Goal: Task Accomplishment & Management: Manage account settings

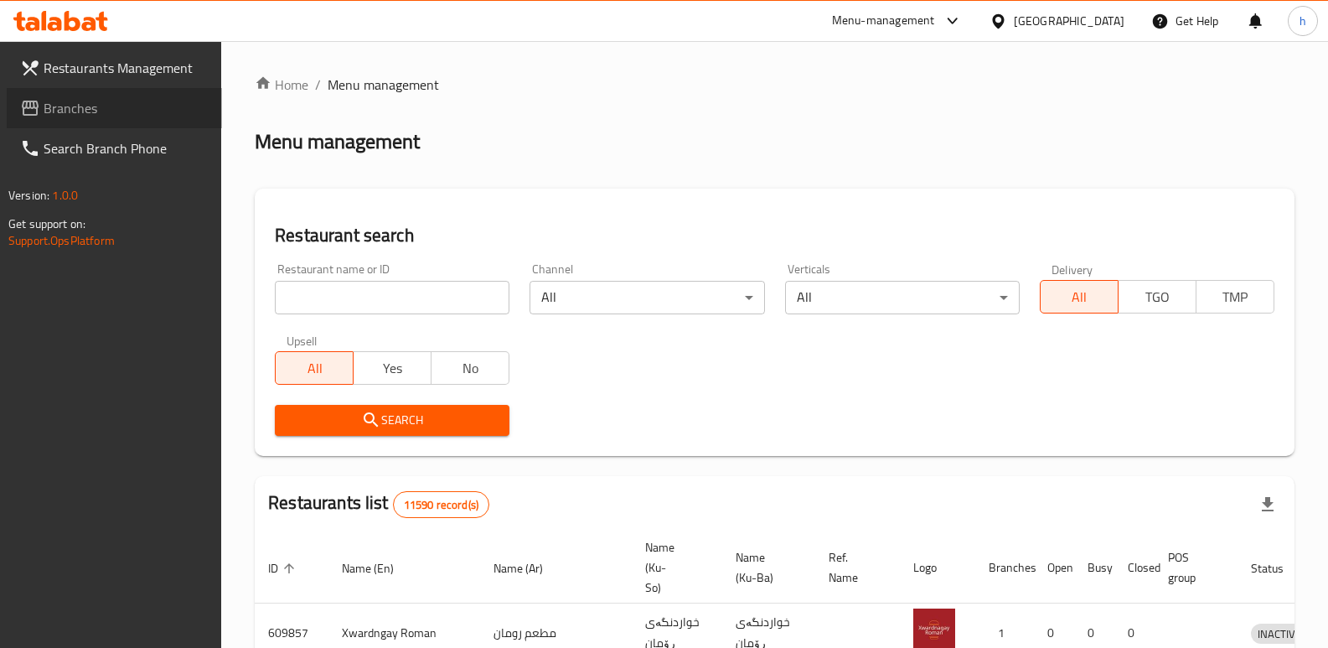
click at [106, 96] on link "Branches" at bounding box center [114, 108] width 215 height 40
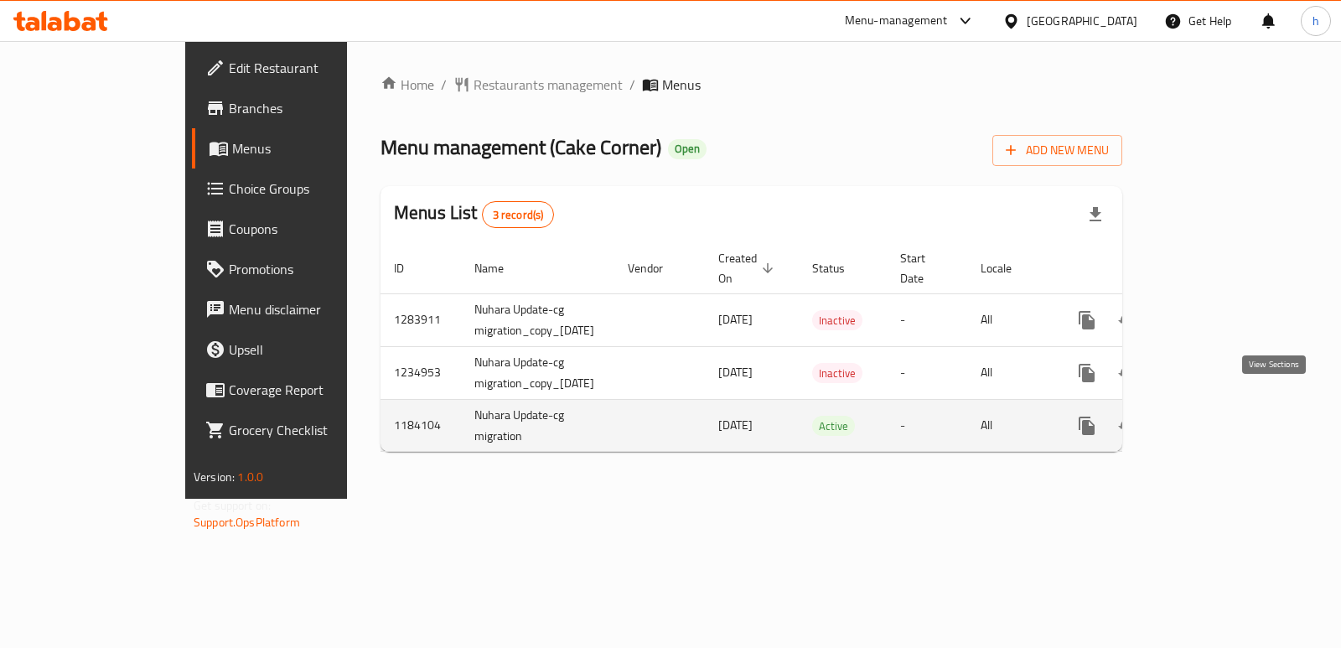
click at [1217, 416] on icon "enhanced table" at bounding box center [1207, 426] width 20 height 20
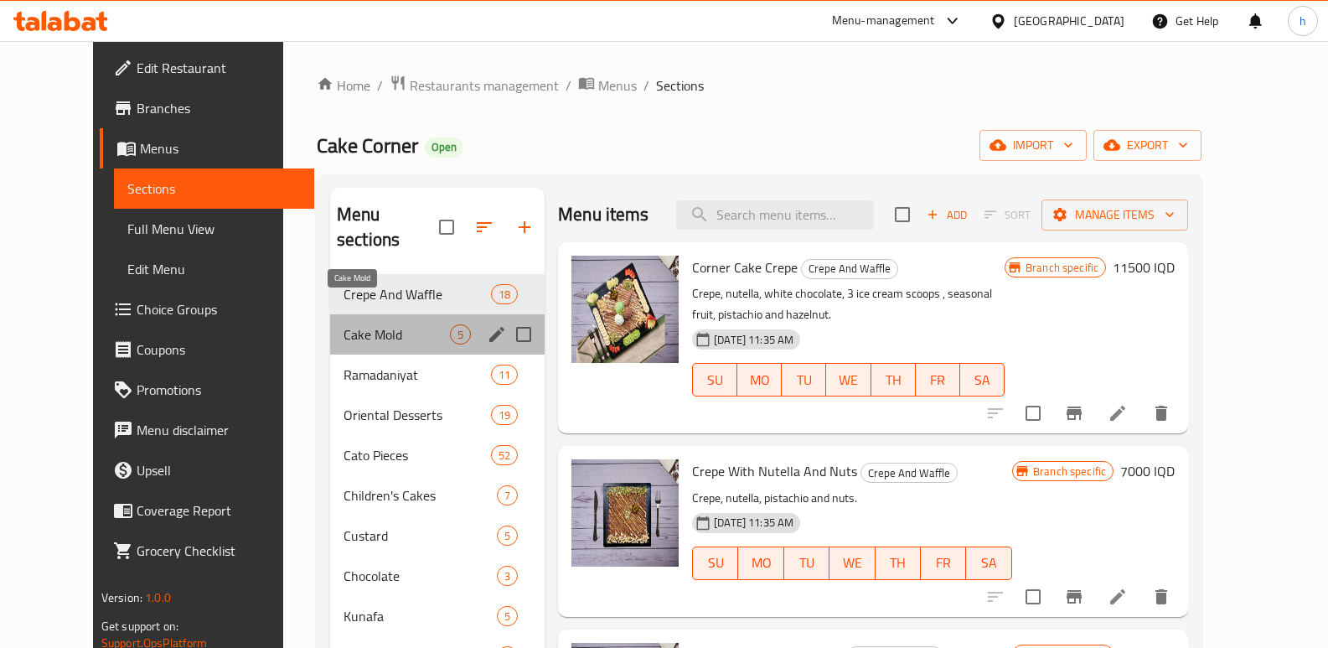
click at [364, 324] on span "Cake Mold" at bounding box center [397, 334] width 106 height 20
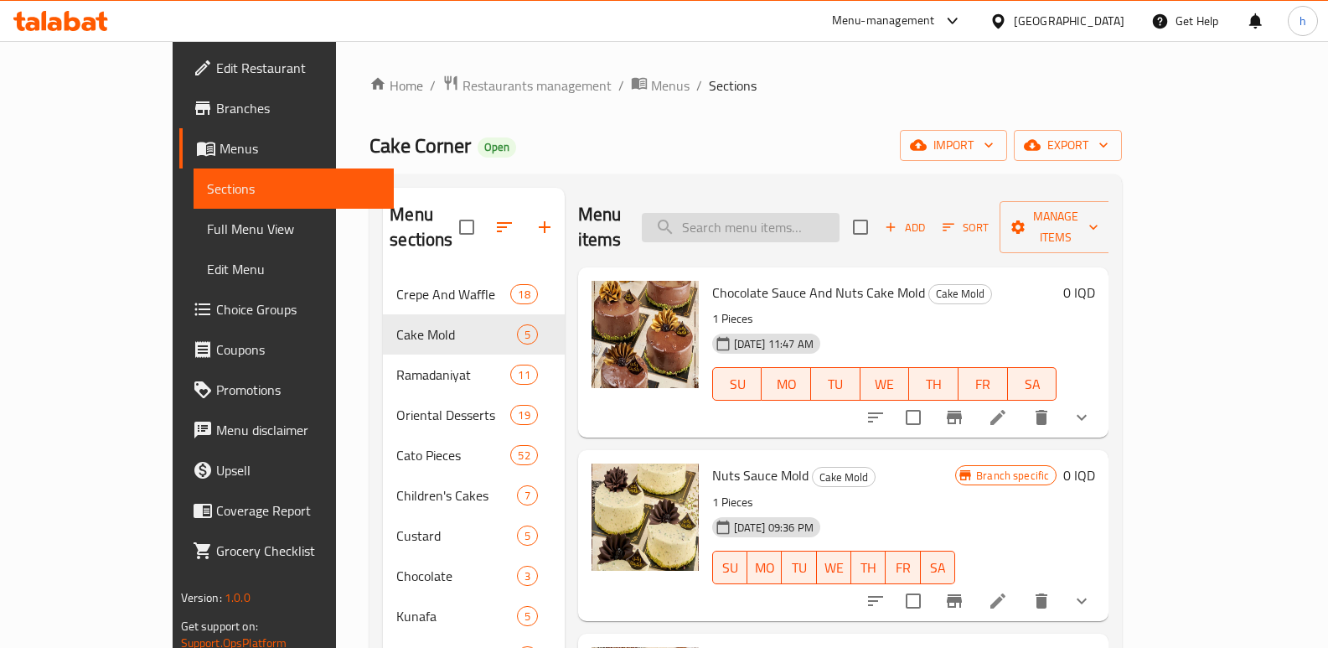
click at [809, 220] on input "search" at bounding box center [741, 227] width 198 height 29
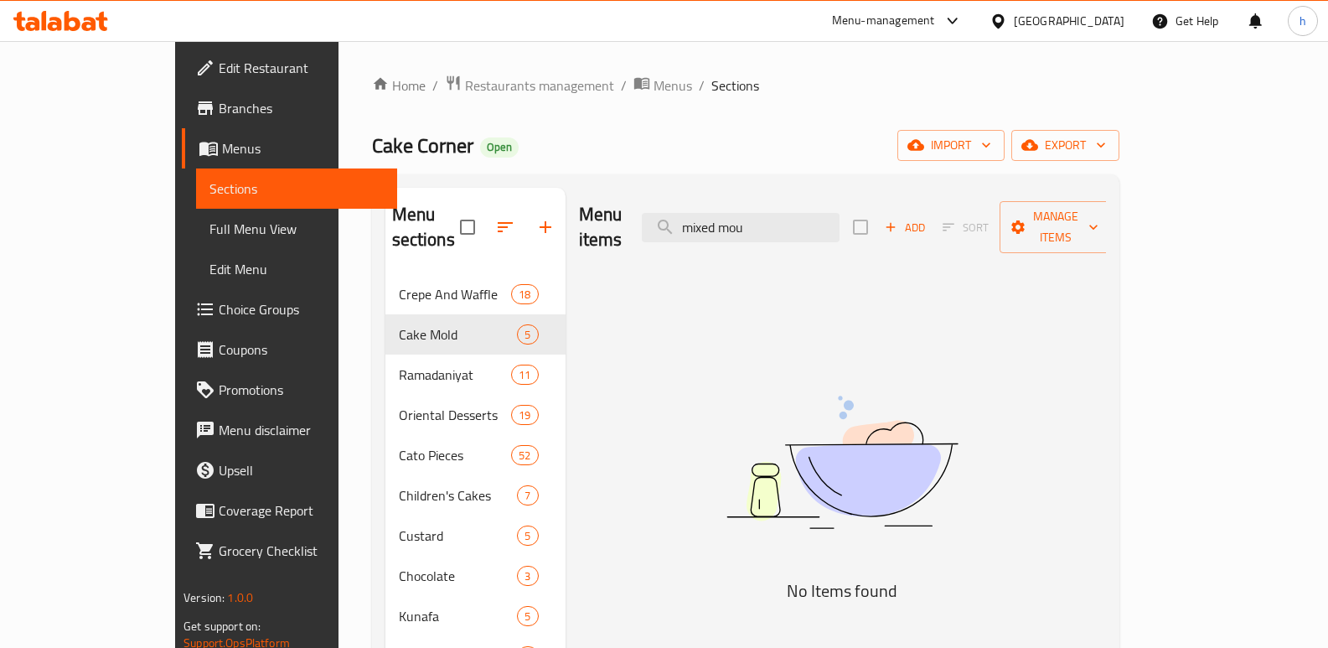
drag, startPoint x: 757, startPoint y: 238, endPoint x: 504, endPoint y: 185, distance: 258.5
paste input "Mixed Mousse Cake Mold"
type input "Mixed Mousse Cake Mold"
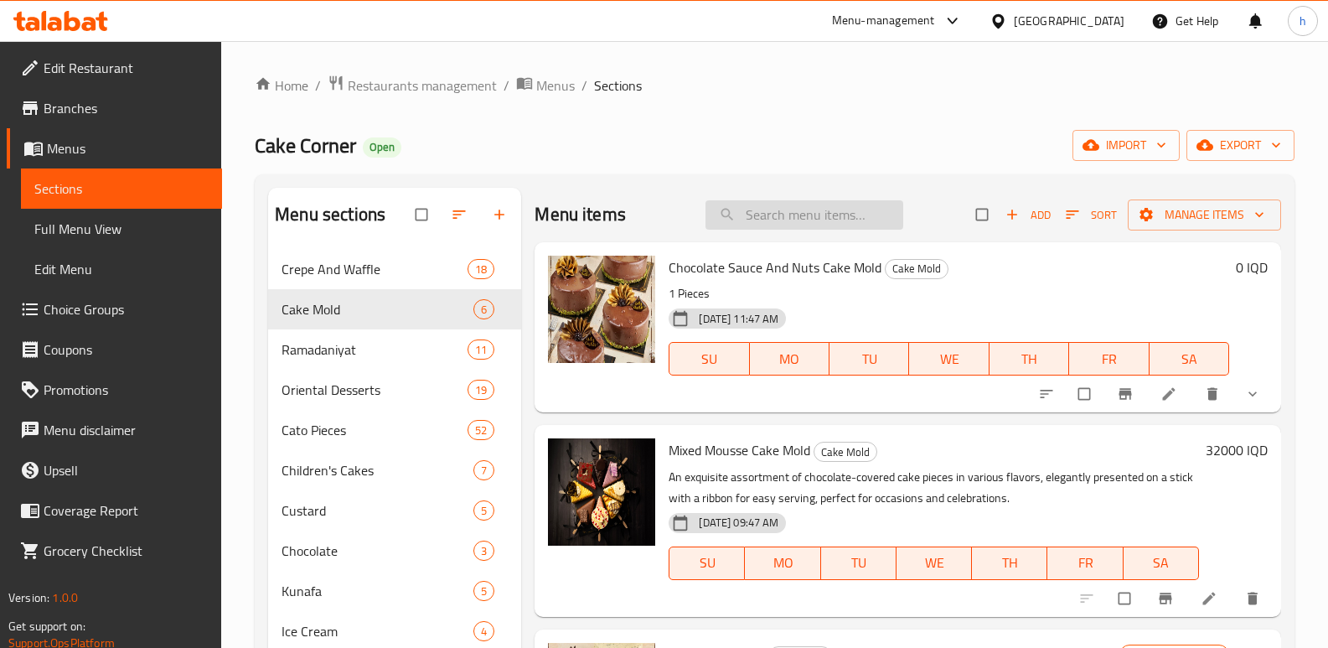
click at [842, 218] on input "search" at bounding box center [804, 214] width 198 height 29
paste input "Mixed Mousse Cake Mold"
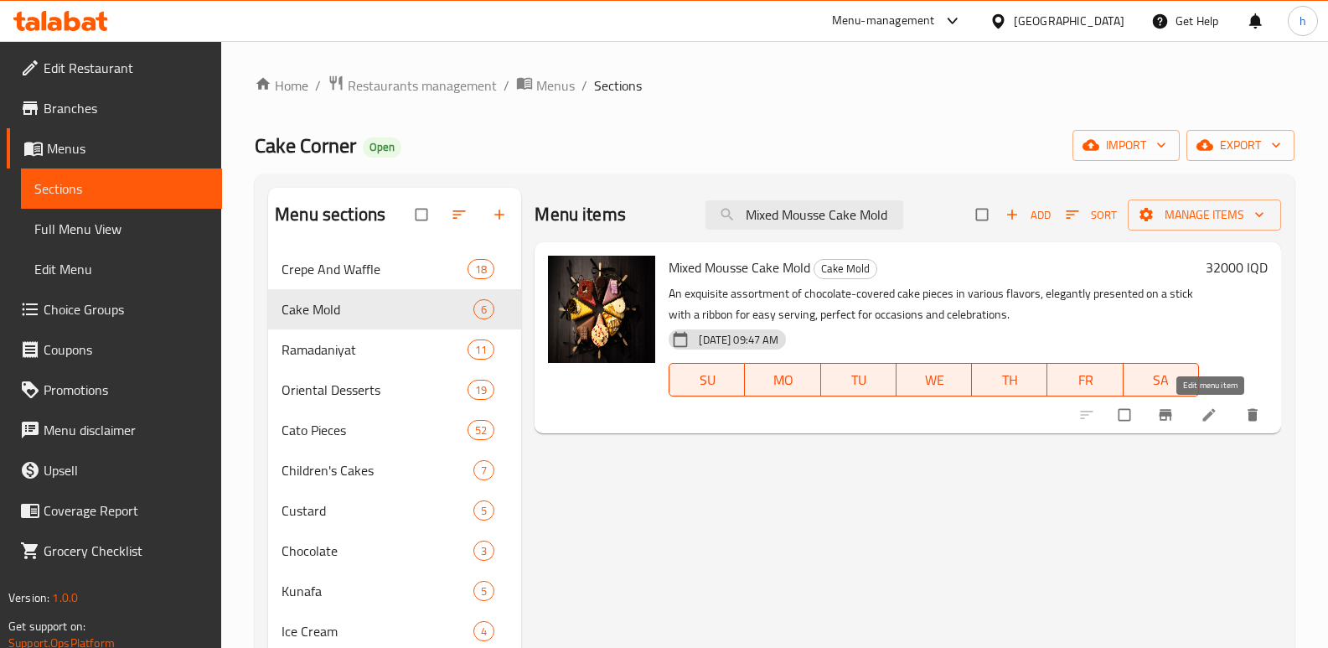
type input "Mixed Mousse Cake Mold"
click at [1217, 411] on link at bounding box center [1211, 414] width 20 height 17
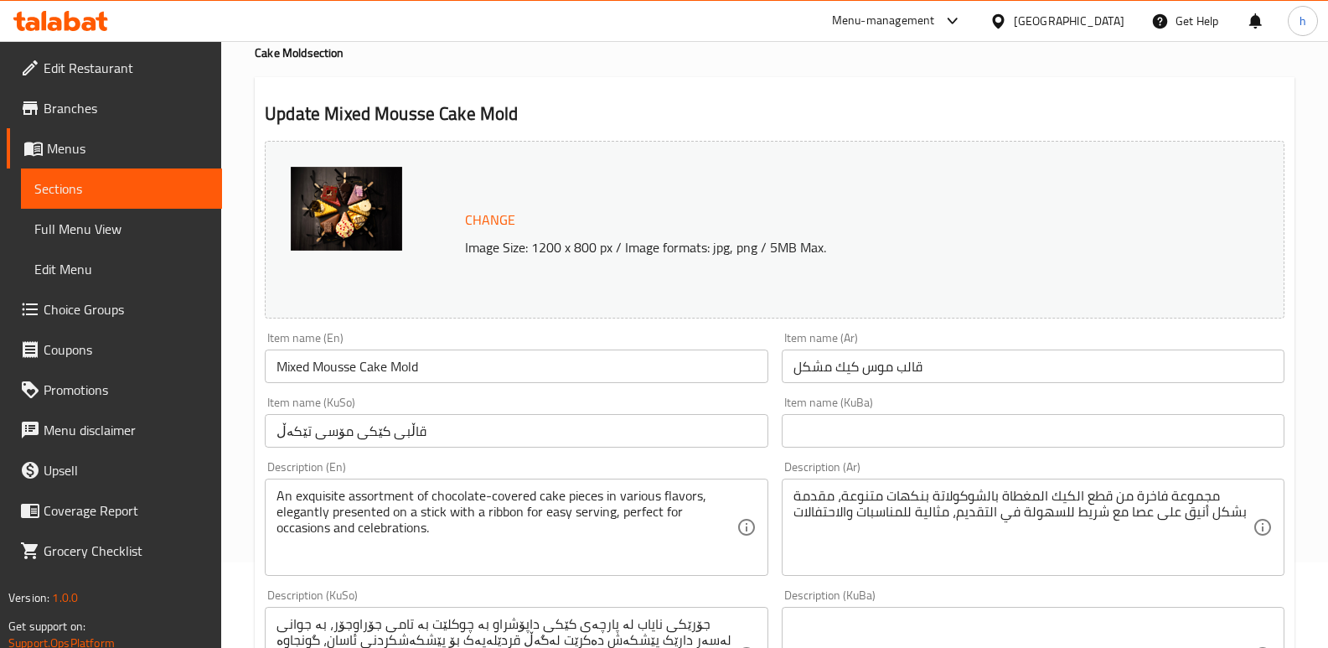
scroll to position [90, 0]
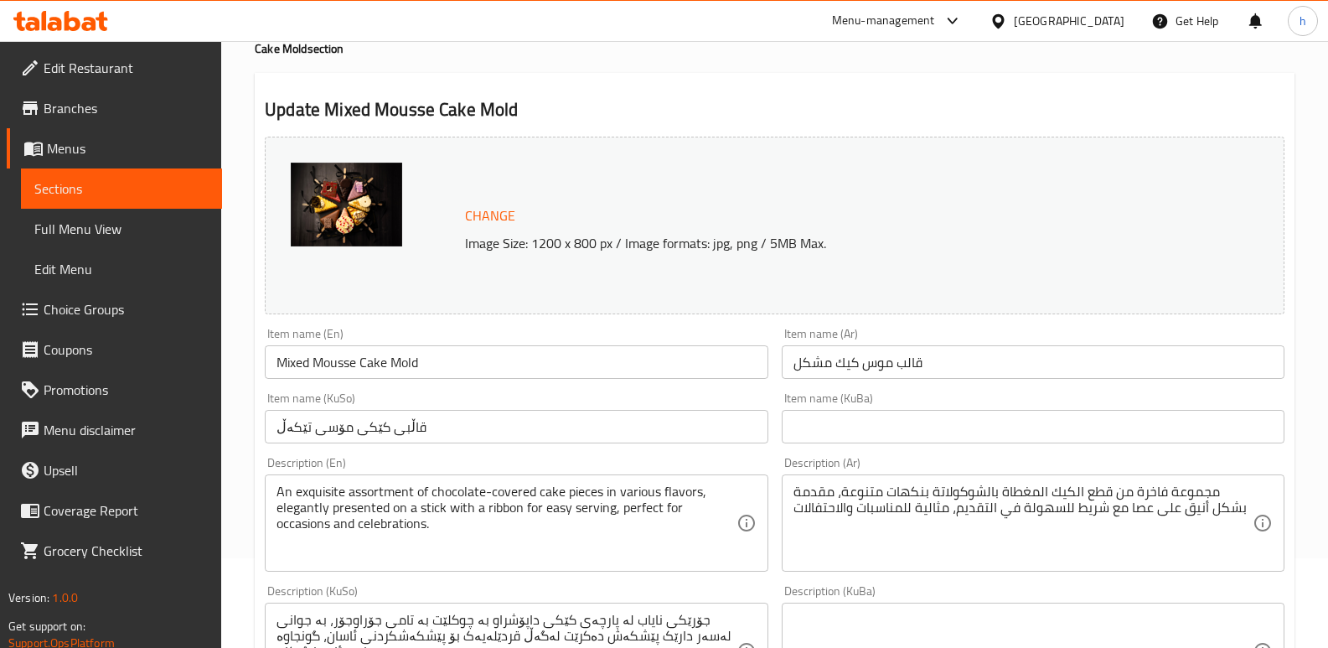
click at [1029, 367] on input "قالب موس كيك مشكل" at bounding box center [1033, 362] width 503 height 34
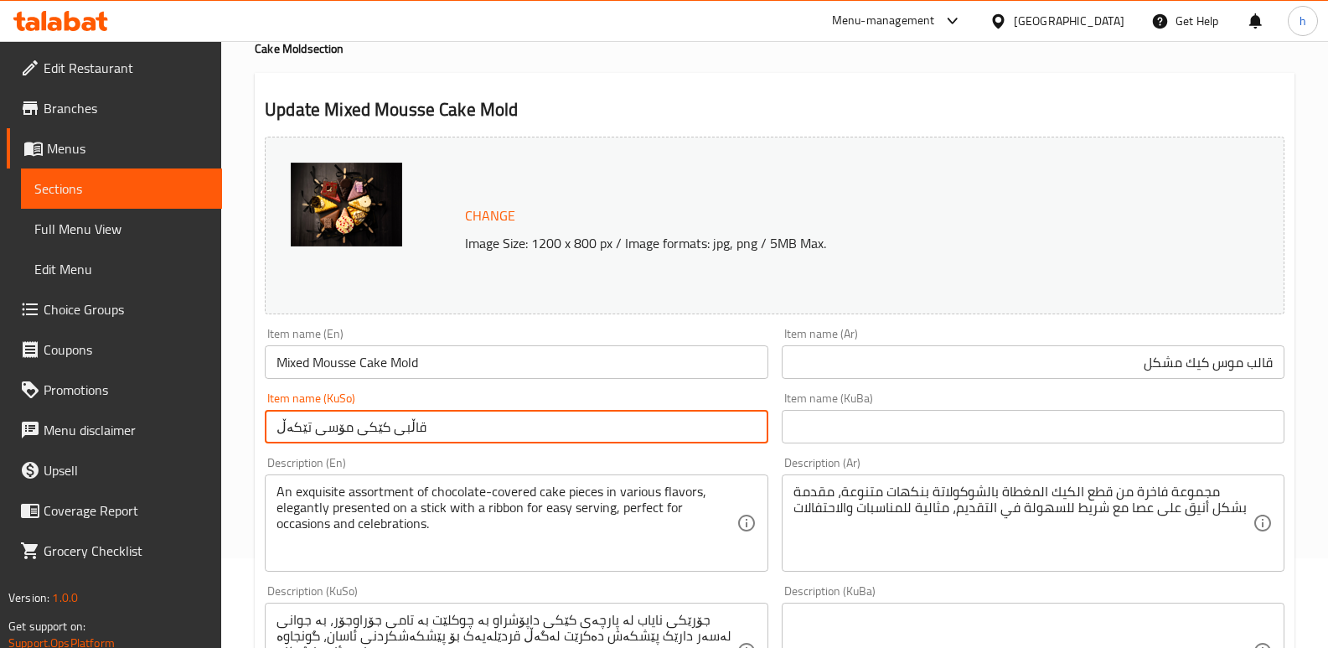
click at [751, 426] on input "قاڵبی کێکی مۆسی تێکەڵ" at bounding box center [516, 427] width 503 height 34
click at [341, 364] on input "Mixed Mousse Cake Mold" at bounding box center [516, 362] width 503 height 34
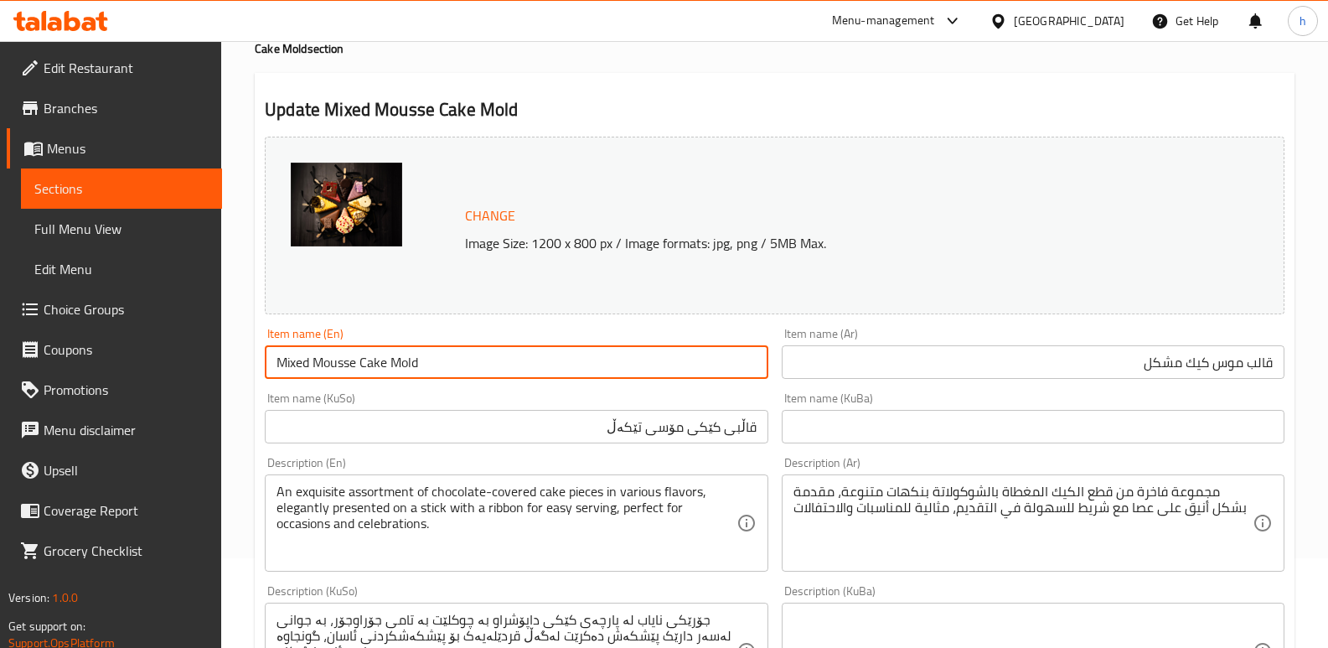
click at [341, 364] on input "Mixed Mousse Cake Mold" at bounding box center [516, 362] width 503 height 34
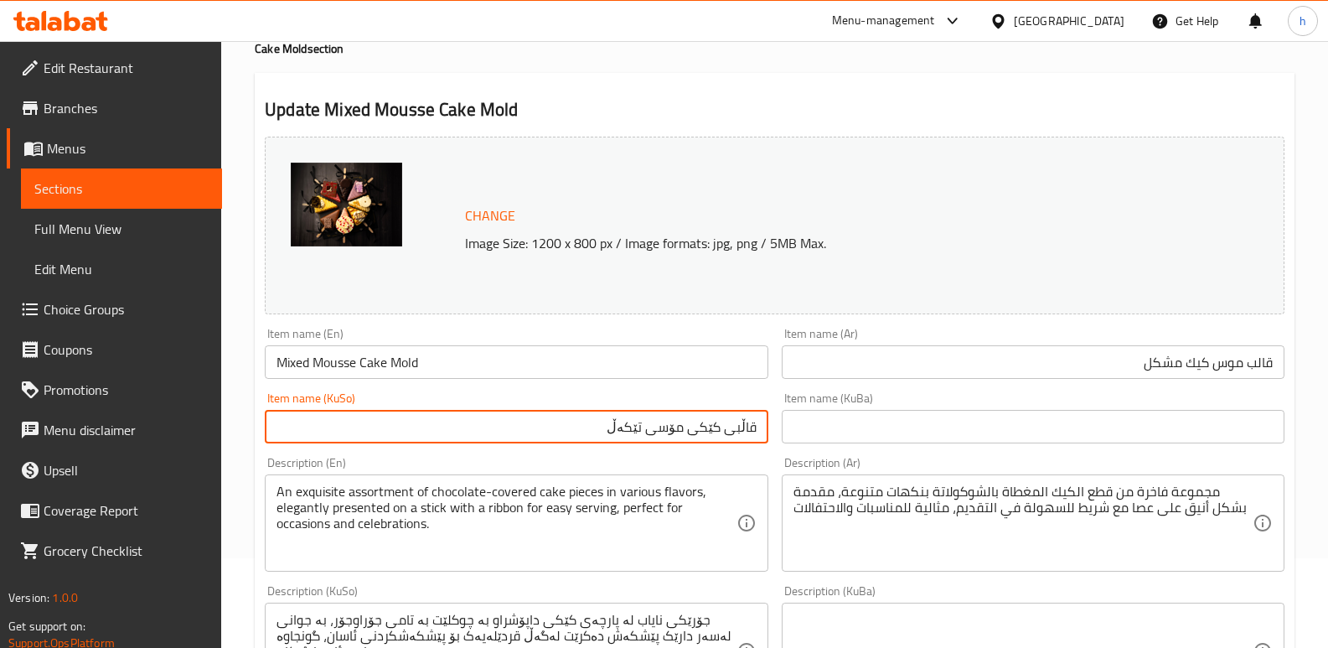
drag, startPoint x: 651, startPoint y: 431, endPoint x: 719, endPoint y: 431, distance: 67.9
click at [719, 431] on input "قاڵبی کێکی مۆسی تێکەڵ" at bounding box center [516, 427] width 503 height 34
paste input "ووس"
click at [628, 426] on input "قاڵبی کێکی مووسی تێکەڵ" at bounding box center [516, 427] width 503 height 34
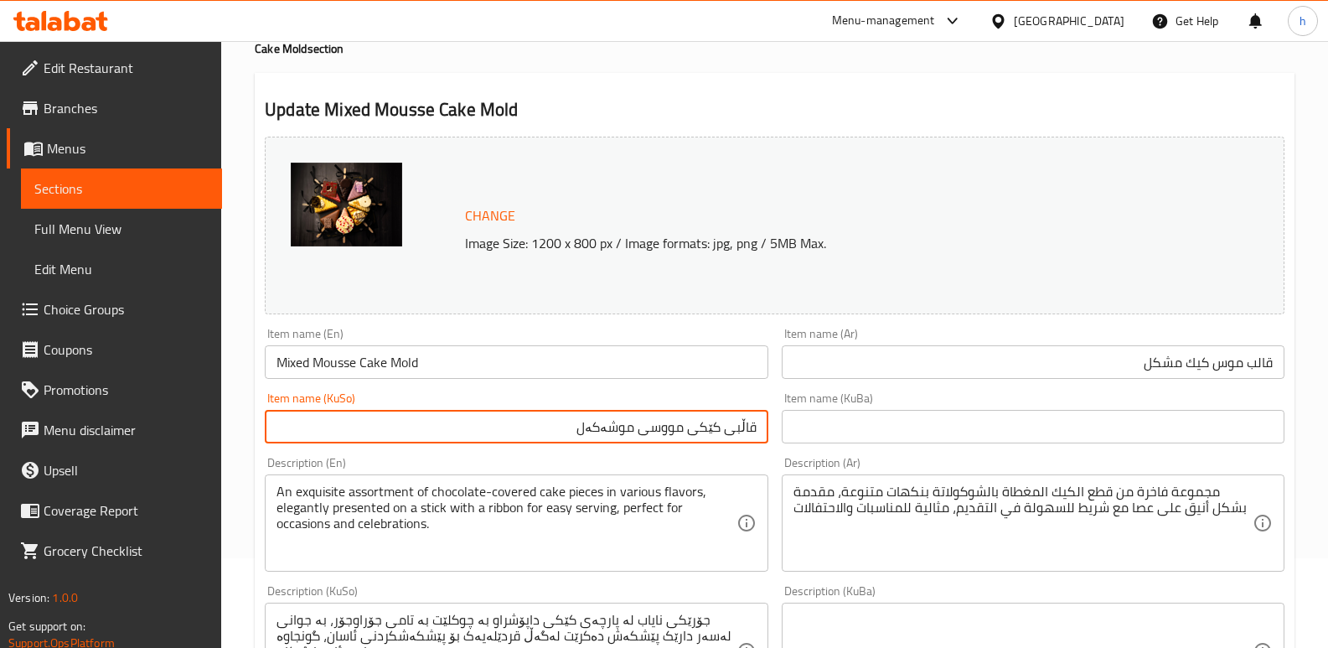
type input "قاڵبی کێکی مووسی موشەکەل"
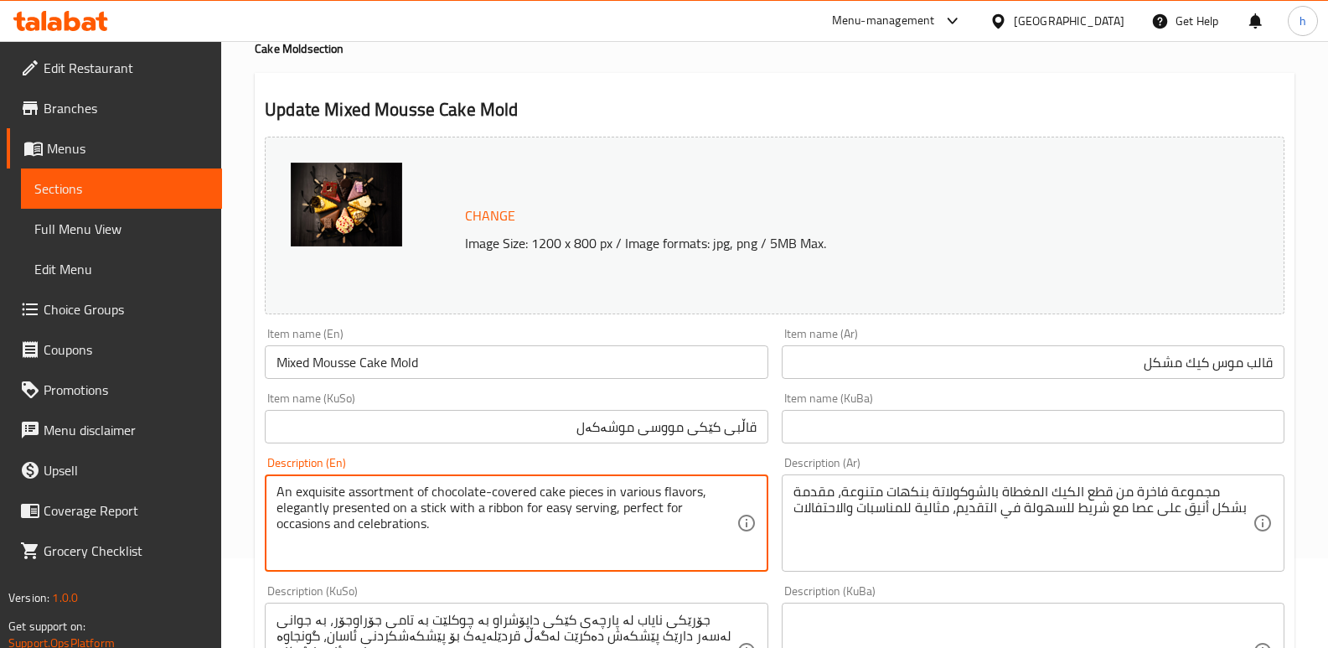
drag, startPoint x: 386, startPoint y: 524, endPoint x: 264, endPoint y: 487, distance: 127.8
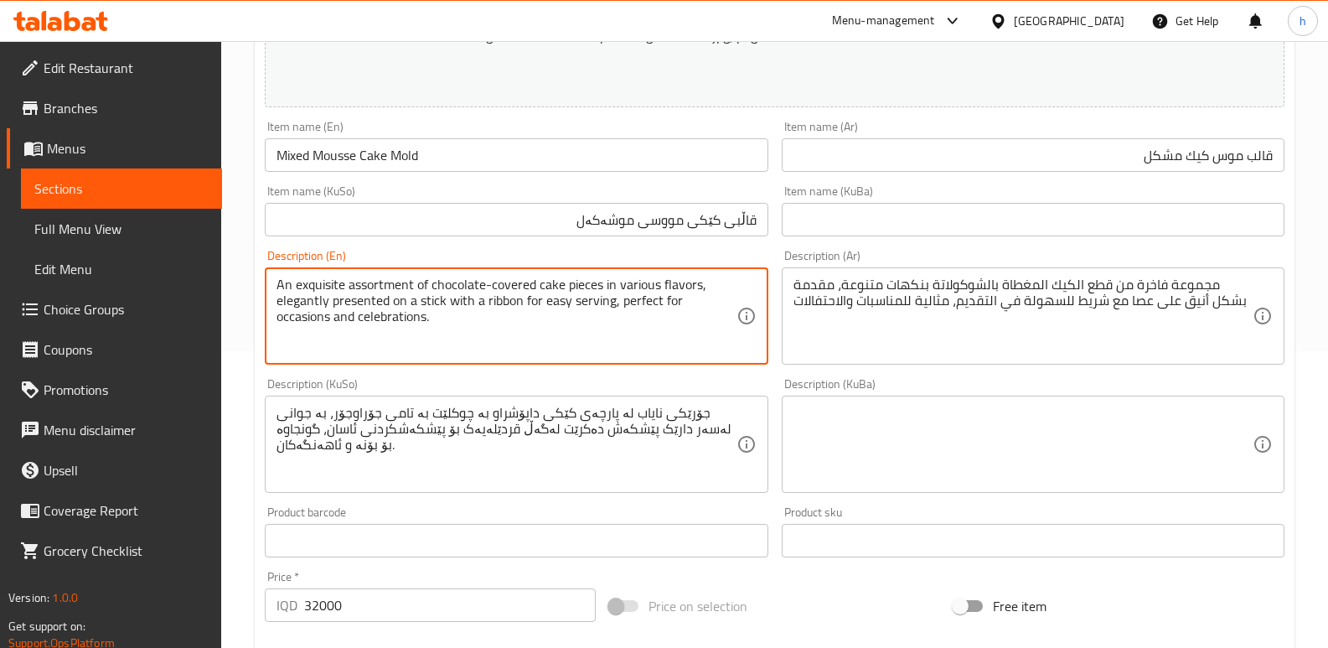
scroll to position [301, 0]
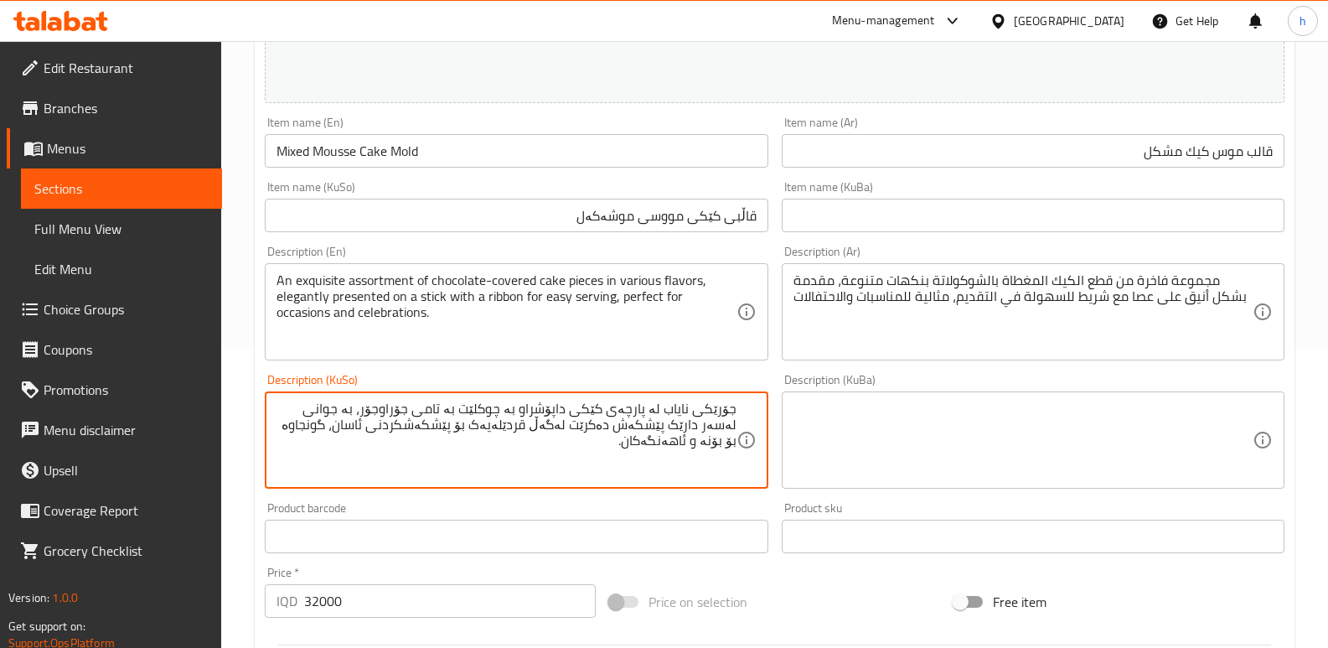
drag, startPoint x: 658, startPoint y: 441, endPoint x: 759, endPoint y: 384, distance: 116.3
click at [759, 384] on div "Description (KuSo) جۆرێکی نایاب لە پارچەی کێکی داپۆشراو بە چوکلێت بە تامی جۆراو…" at bounding box center [516, 431] width 503 height 115
paste textarea "کێکی داپۆشراو بە شوکولاتە بە تامی جۆراوجۆر، بە شێوەیەکی ڕەسەن لەسەر دارێک پێشکە…"
click at [515, 410] on textarea "جۆرێکی نایاب لە پارچە کێکی داپۆشراو بە شوکولاتە بە تامی جۆراوجۆر، بە شێوەیەکی ڕ…" at bounding box center [505, 440] width 459 height 80
type textarea "جۆرێکی نایاب لە پارچە کێکی داپۆشراو بە چوکولاتە بە تامی جۆراوجۆر، بە شێوەیەکی ڕ…"
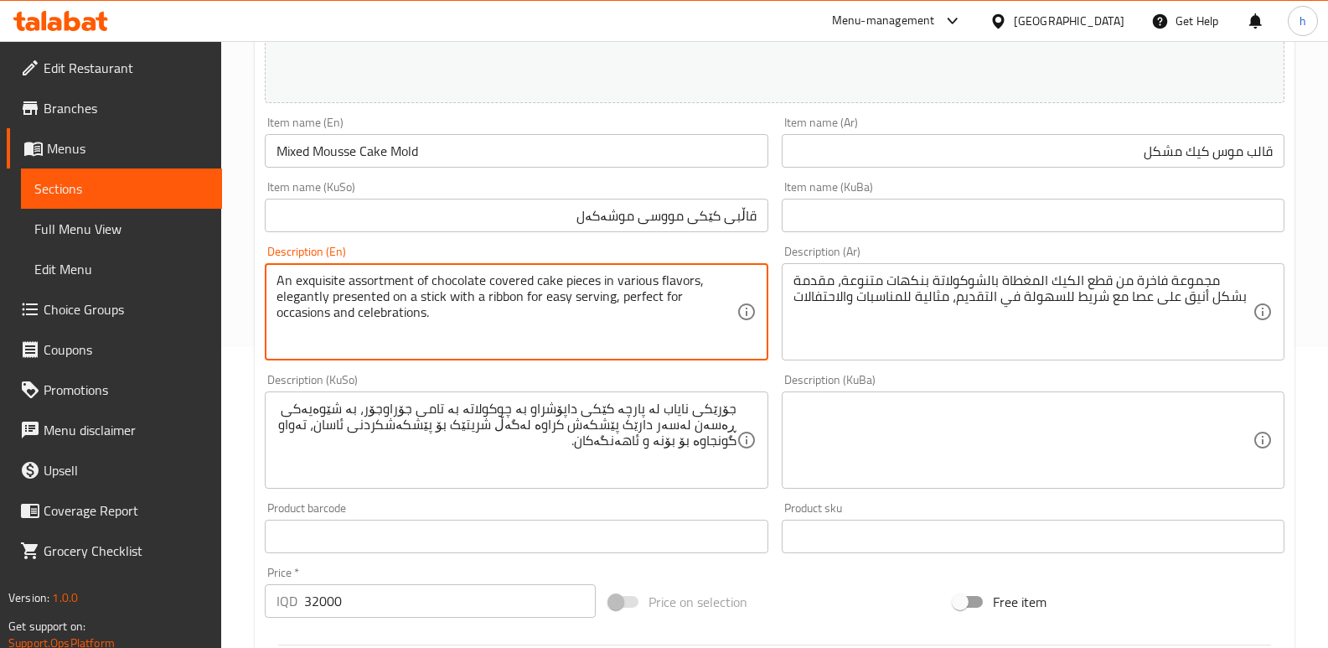
type textarea "An exquisite assortment of chocolate covered cake pieces in various flavors, el…"
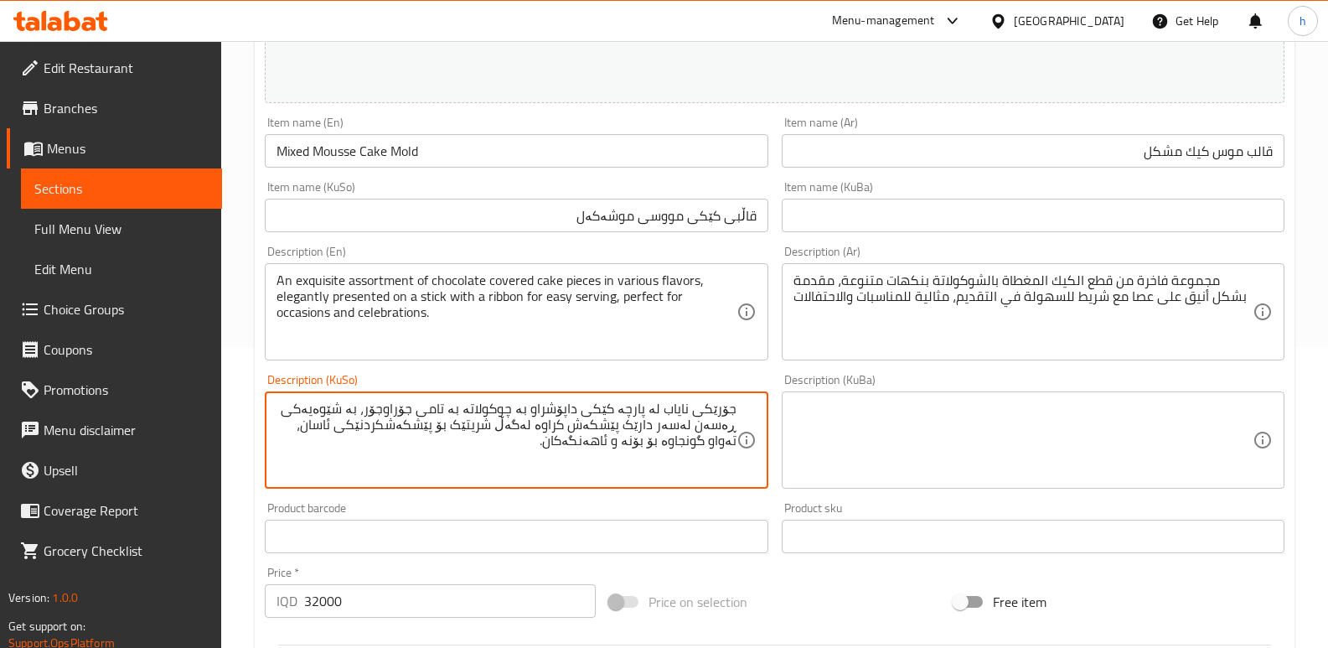
click at [335, 426] on textarea "جۆرێکی نایاب لە پارچە کێکی داپۆشراو بە چوکولاتە بە تامی جۆراوجۆر، بە شێوەیەکی ڕ…" at bounding box center [505, 440] width 459 height 80
type textarea "جۆرێکی نایاب لە پارچە کێکی داپۆشراو بە چوکولاتە بە تامی جۆراوجۆر، بە شێوەیەکی ڕ…"
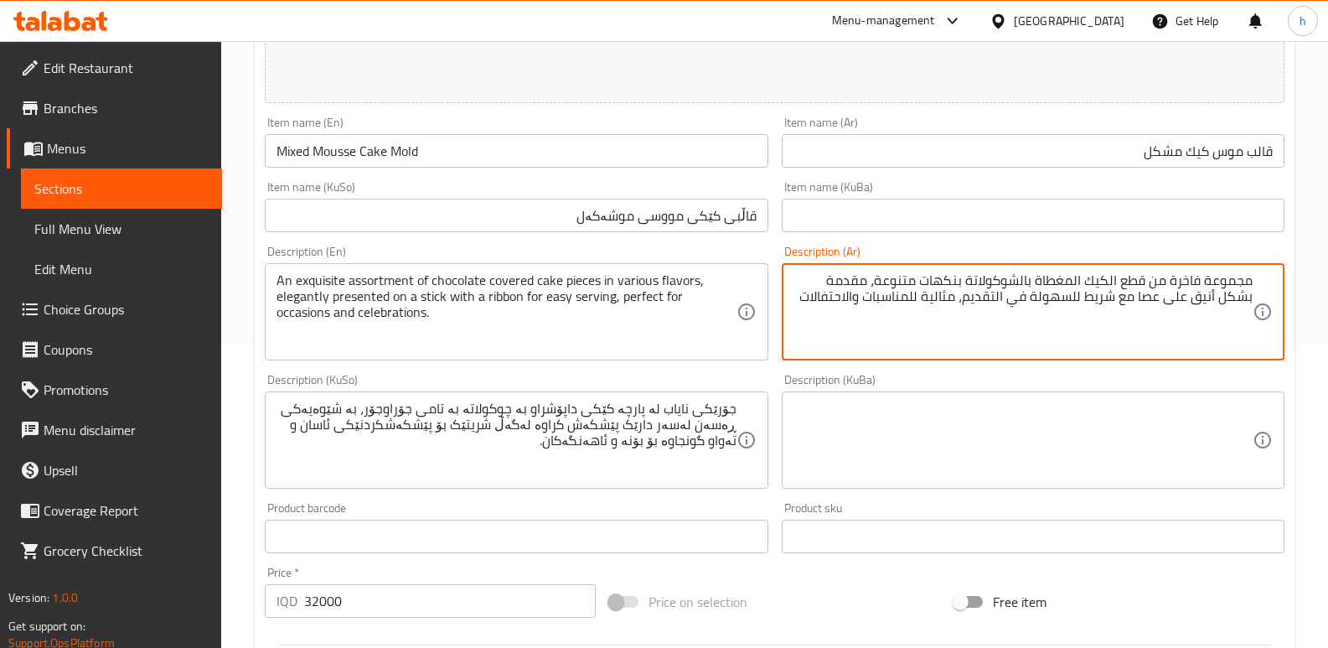
click at [792, 313] on div "مجموعة فاخرة من قطع الكيك المغطاة بالشوكولاتة بنكهات متنوعة، مقدمة بشكل أنيق عل…" at bounding box center [1033, 311] width 503 height 97
click at [803, 295] on textarea "مجموعة فاخرة من قطع الكيك المغطاة بالشوكولاتة بنكهات متنوعة، مقدمة بشكل أنيق عل…" at bounding box center [1022, 312] width 459 height 80
paste textarea "تشكيلة رائعة من قطع الكيك المغطاة بالشوكولاتة بمختلف النكهات، مقدمة بشكل أنيق ع…"
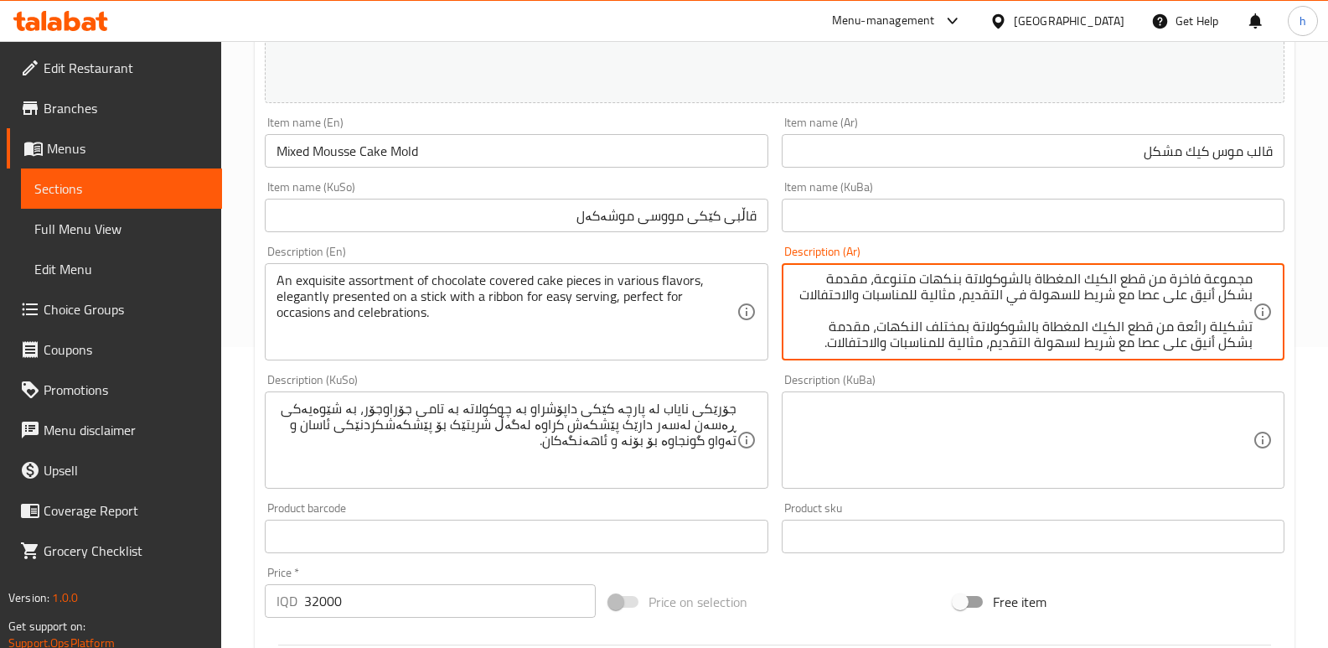
scroll to position [0, 0]
click at [1108, 282] on textarea "مجموعة فاخرة من قطع الكيك المغطاة بالشوكولاتة بنكهات متنوعة، مقدمة بشكل أنيق عل…" at bounding box center [1022, 312] width 459 height 80
click at [1080, 283] on textarea "مجموعة فاخرة من قطع كيك المغطاة بالشوكولاتة بنكهات متنوعة، مقدمة بشكل أنيق على …" at bounding box center [1022, 312] width 459 height 80
click at [889, 282] on textarea "مجموعة فاخرة من قطع كيك مغطاة بالشوكولاتة بنكهات متنوعة، مقدمة بشكل أنيق على عص…" at bounding box center [1022, 312] width 459 height 80
click at [1037, 301] on textarea "مجموعة فاخرة من قطع كيك مغطاة بالشوكولاتة بنكهات متنوعة، مقدمة بشكل أنيق على عص…" at bounding box center [1022, 312] width 459 height 80
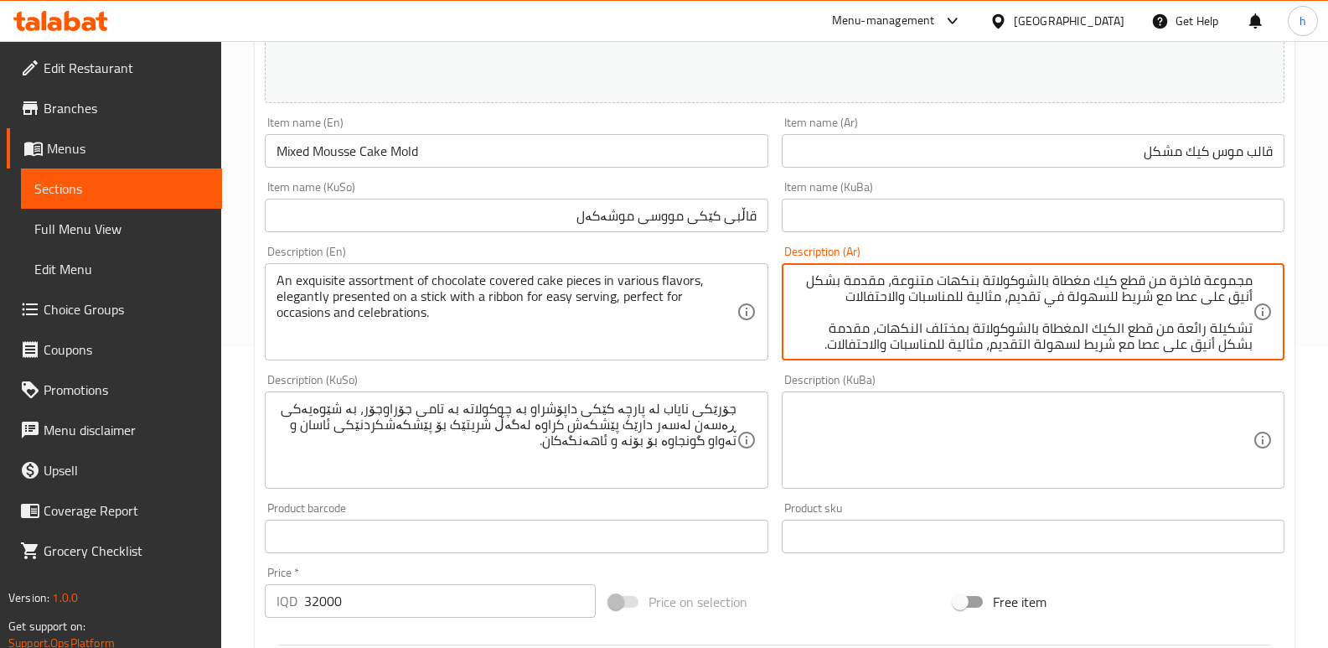
click at [895, 295] on textarea "مجموعة فاخرة من قطع كيك مغطاة بالشوكولاتة بنكهات متنوعة، مقدمة بشكل أنيق على عص…" at bounding box center [1022, 312] width 459 height 80
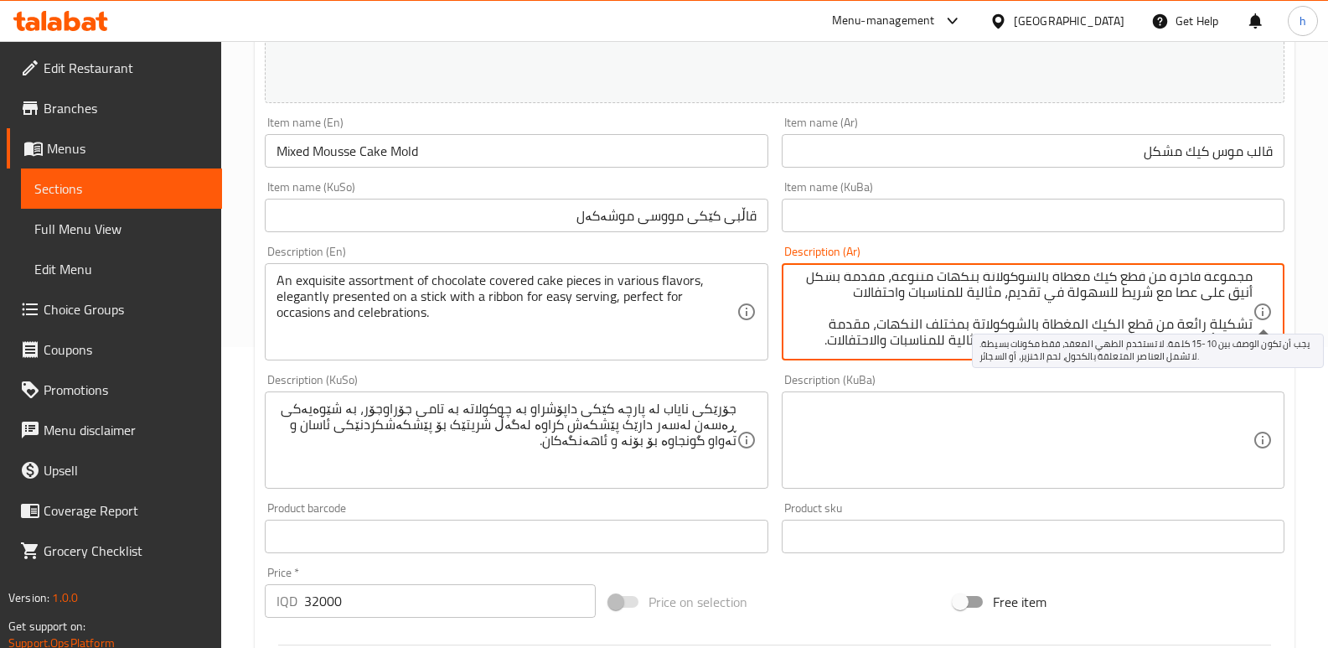
drag, startPoint x: 816, startPoint y: 338, endPoint x: 1262, endPoint y: 322, distance: 446.0
click at [1262, 322] on div "مجموعة فاخرة من قطع كيك مغطاة بالشوكولاتة بنكهات متنوعة، مقدمة بشكل أنيق على عص…" at bounding box center [1033, 311] width 503 height 97
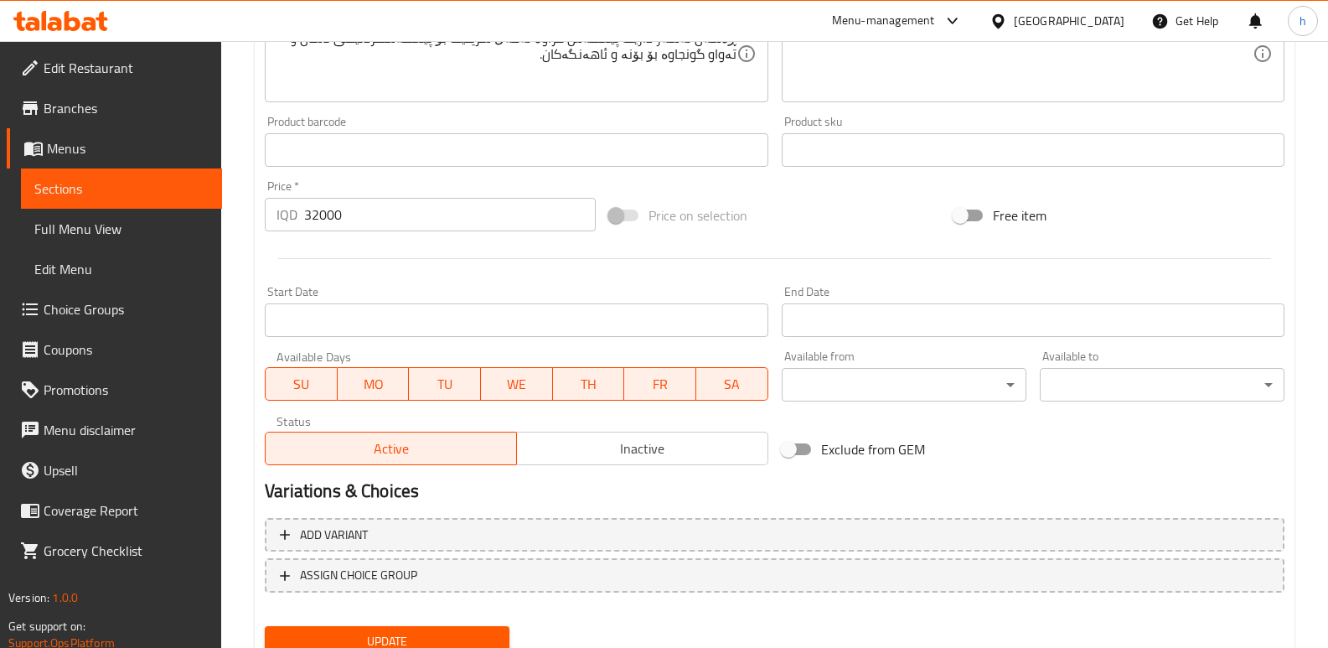
scroll to position [753, 0]
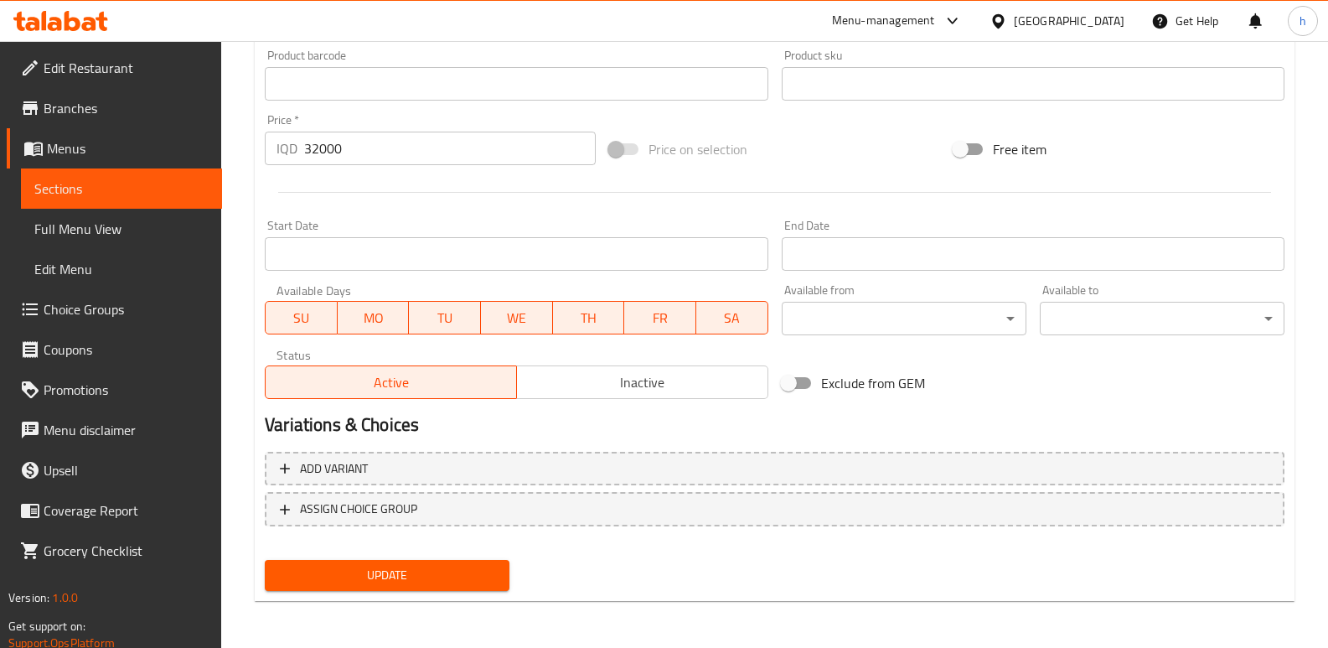
type textarea "مجموعة فاخرة من قطع كيك مغطاة بالشوكولاتة بنكهات متنوعة، مقدمة بشكل أنيق على عص…"
click at [432, 586] on span "Update" at bounding box center [387, 575] width 218 height 21
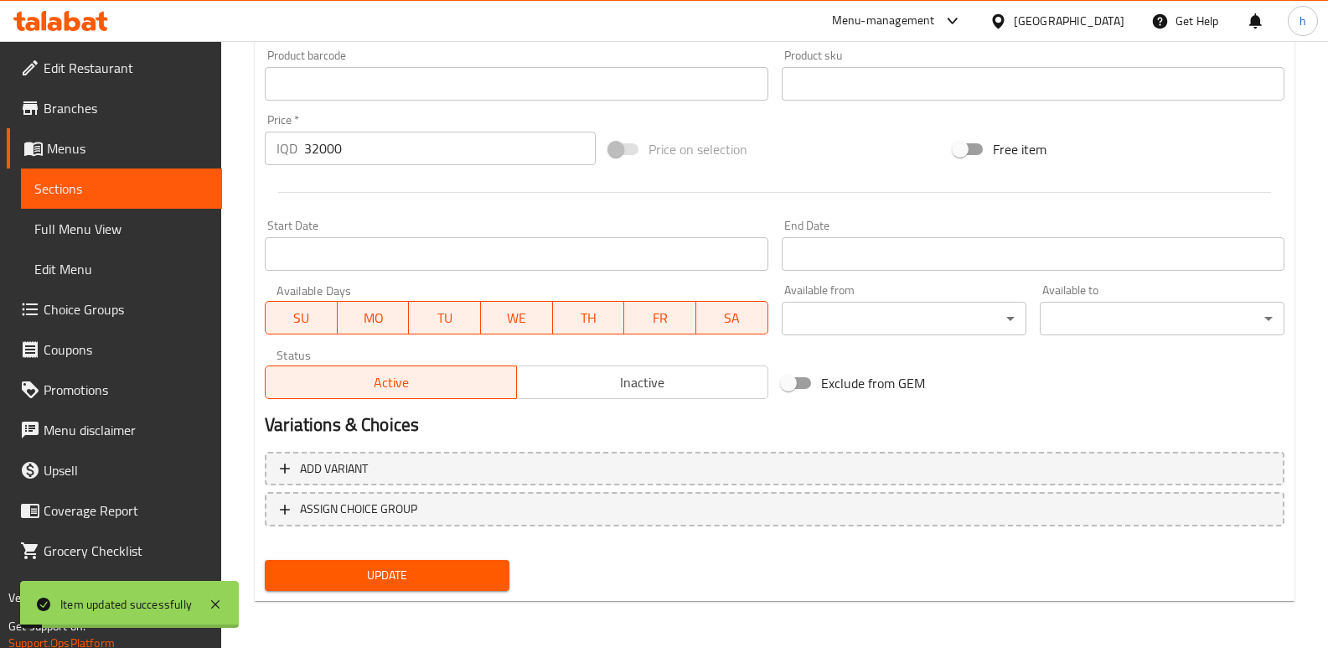
click at [141, 233] on span "Full Menu View" at bounding box center [121, 229] width 174 height 20
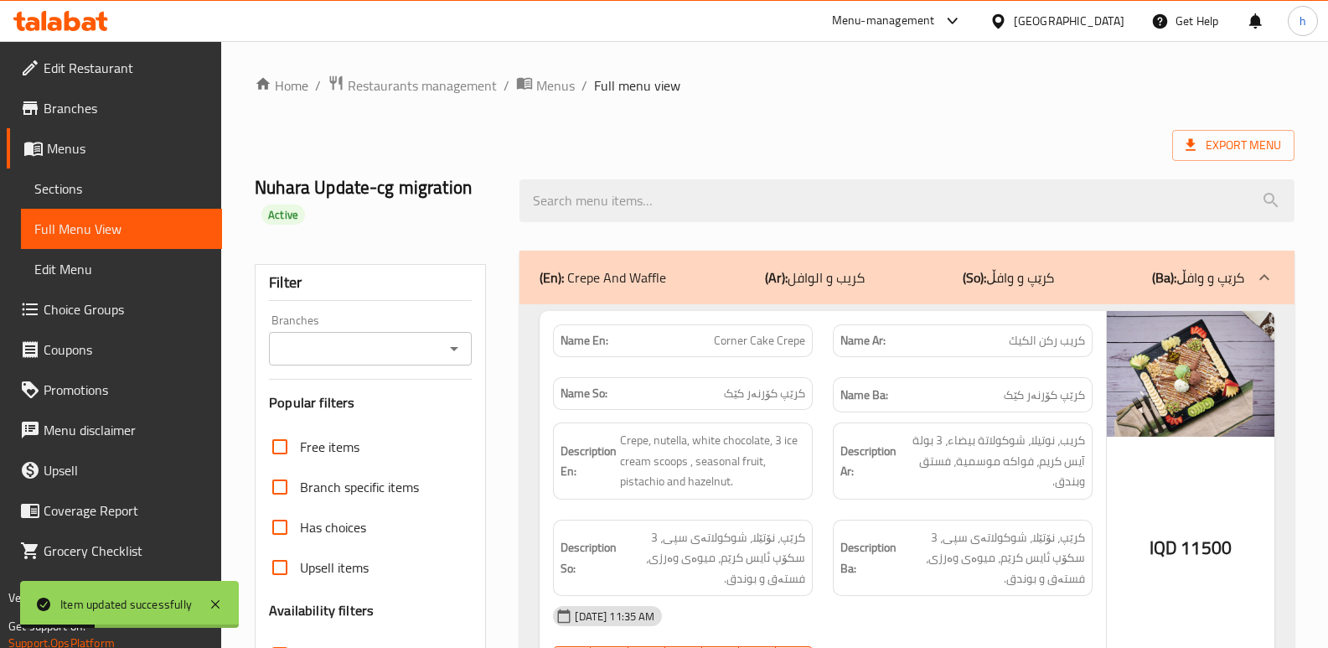
click at [343, 355] on input "Branches" at bounding box center [356, 348] width 165 height 23
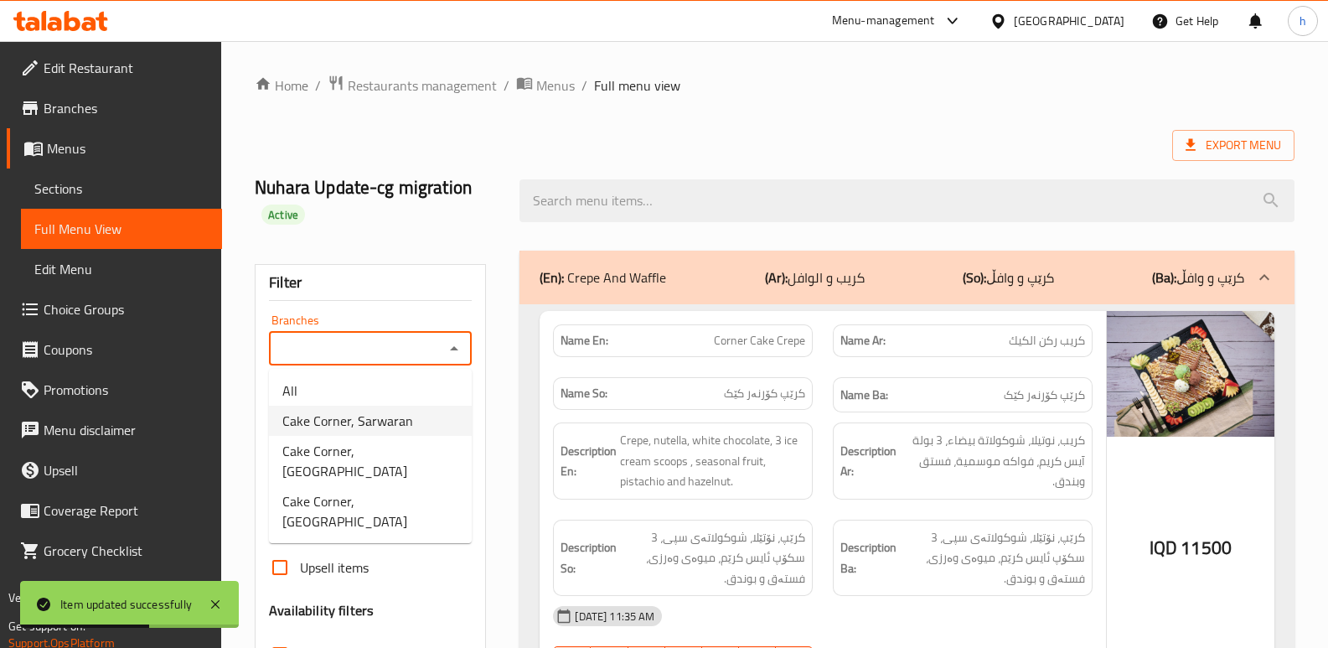
click at [402, 422] on span "Cake Corner, Sarwaran" at bounding box center [347, 421] width 131 height 20
type input "Cake Corner, Sarwaran"
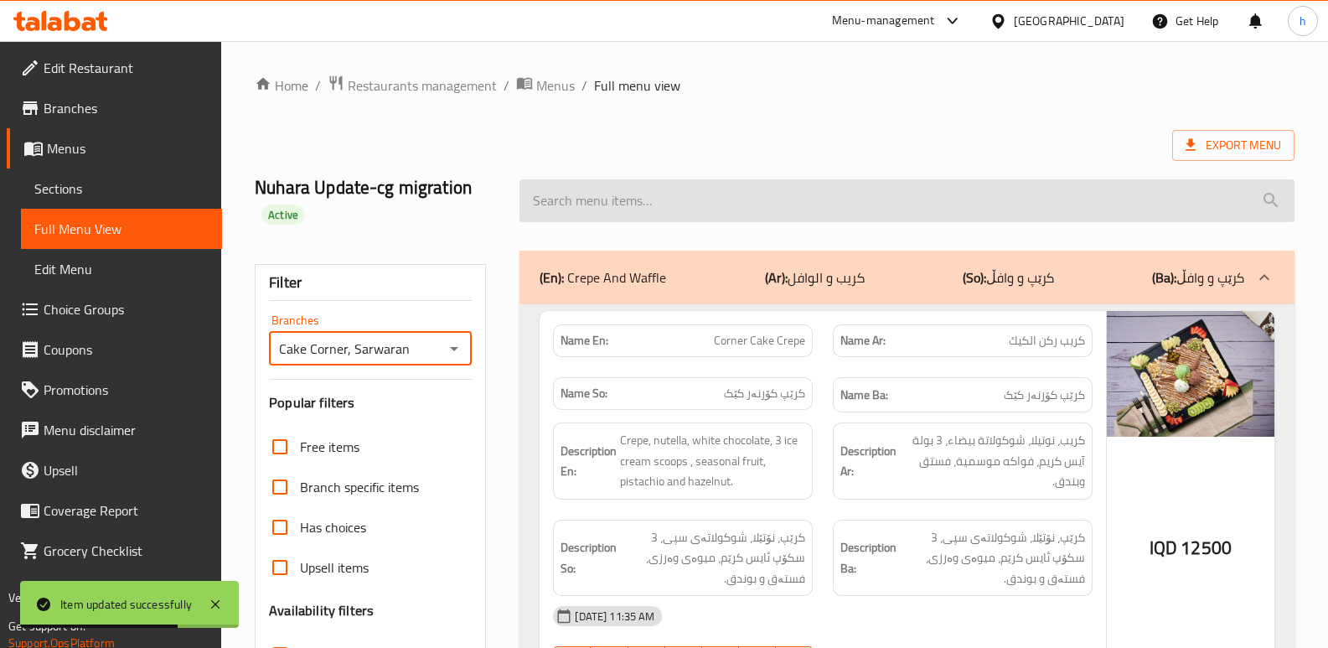
click at [606, 206] on input "search" at bounding box center [906, 200] width 775 height 43
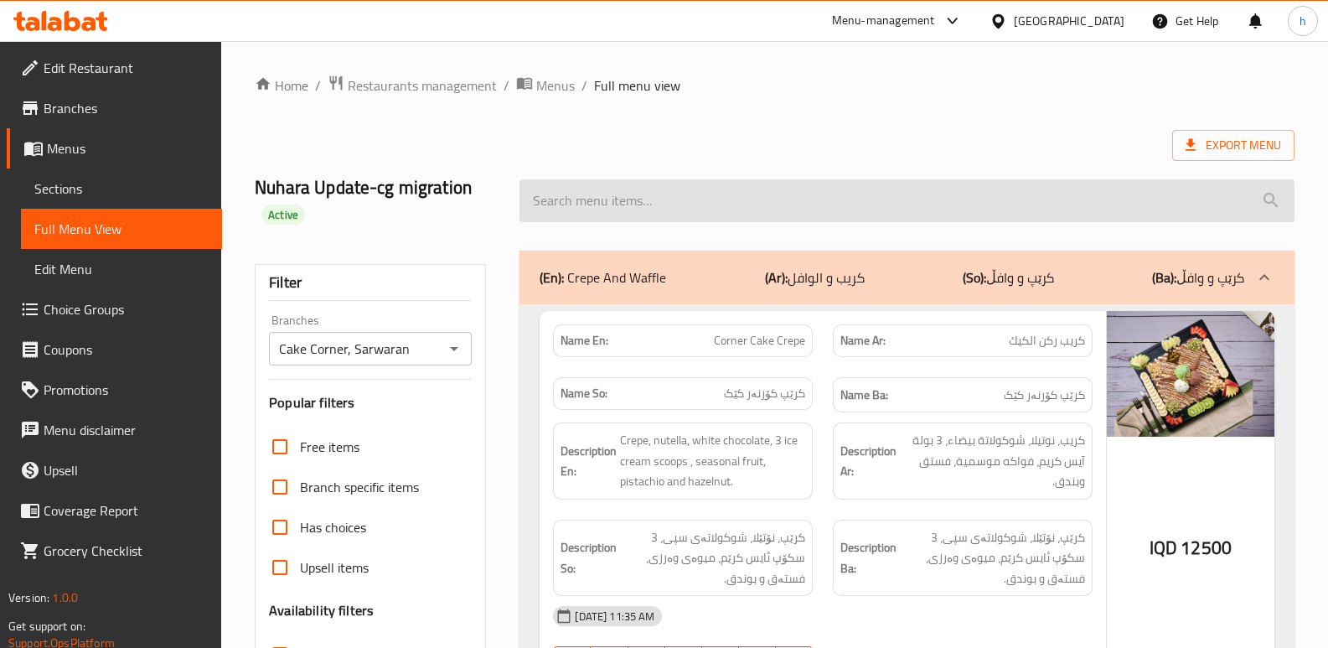
paste input "Mixed Mousse Cake Mold"
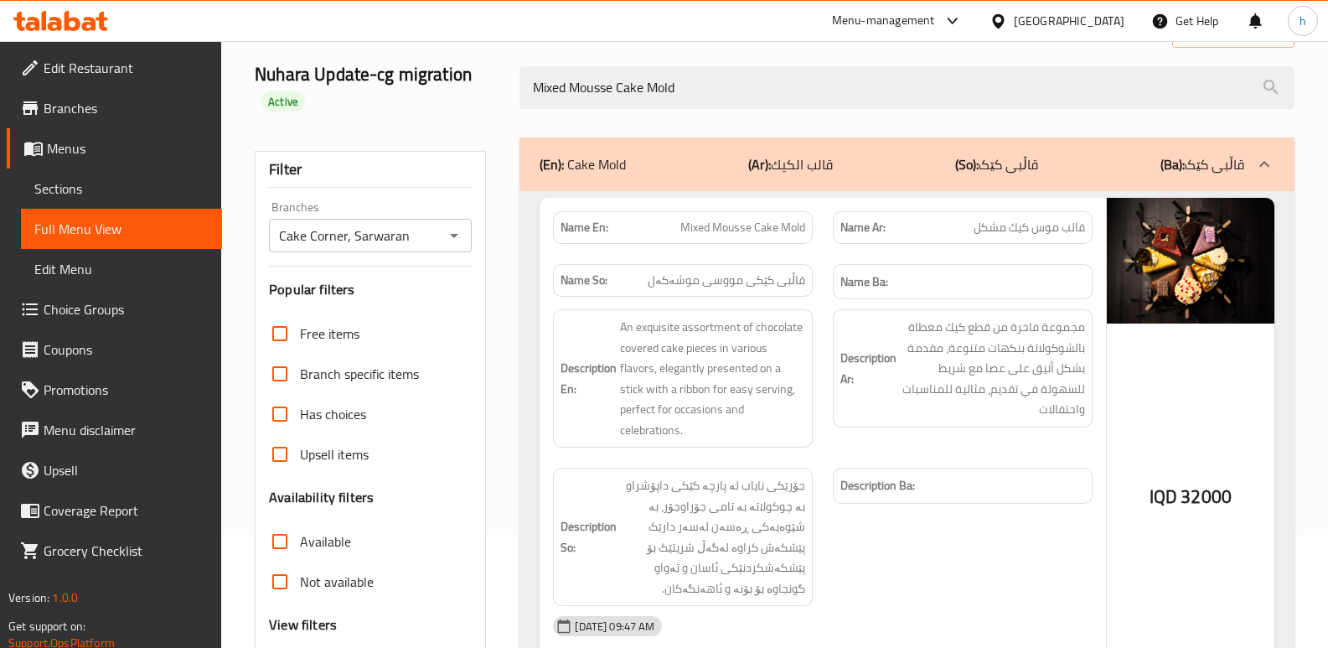
scroll to position [111, 0]
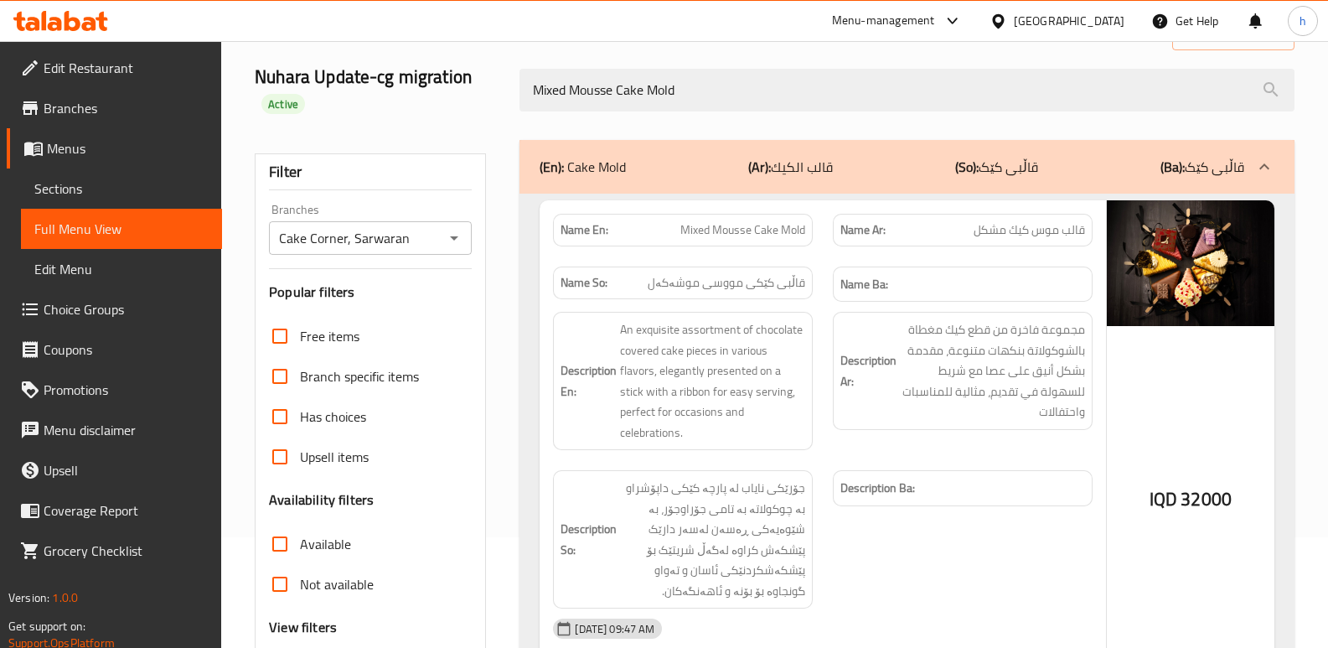
type input "Mixed Mousse Cake Mold"
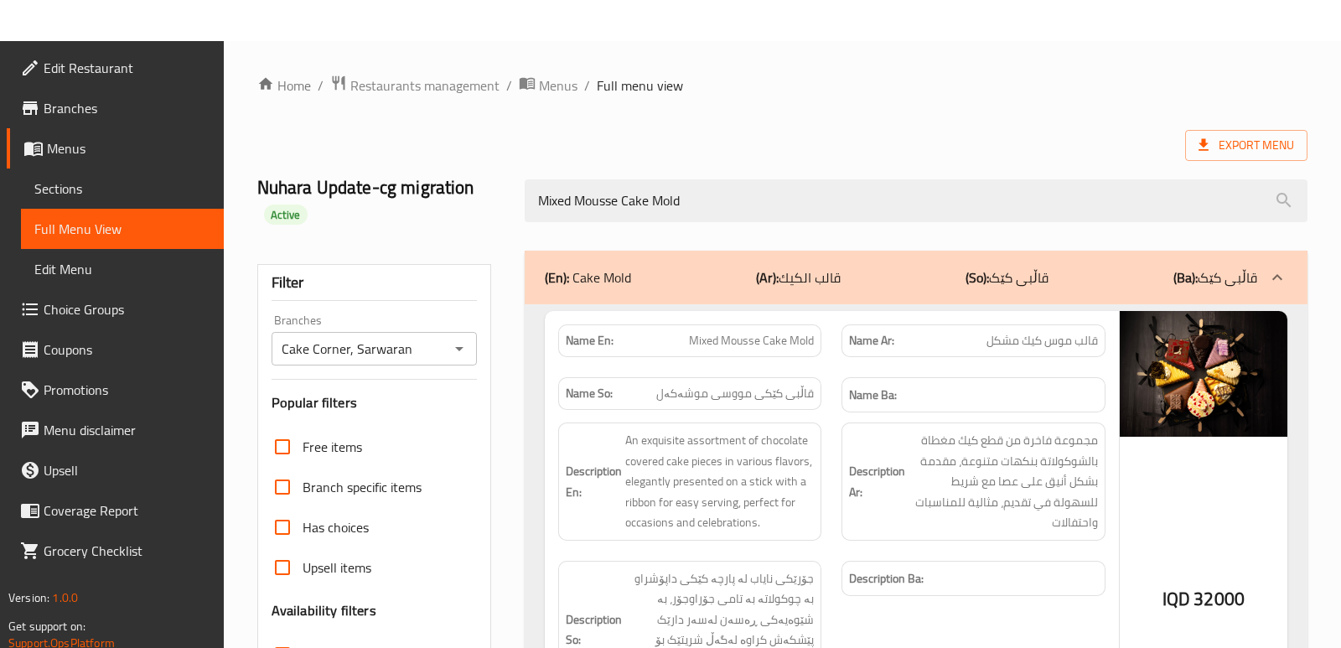
scroll to position [269, 0]
